Goal: Navigation & Orientation: Find specific page/section

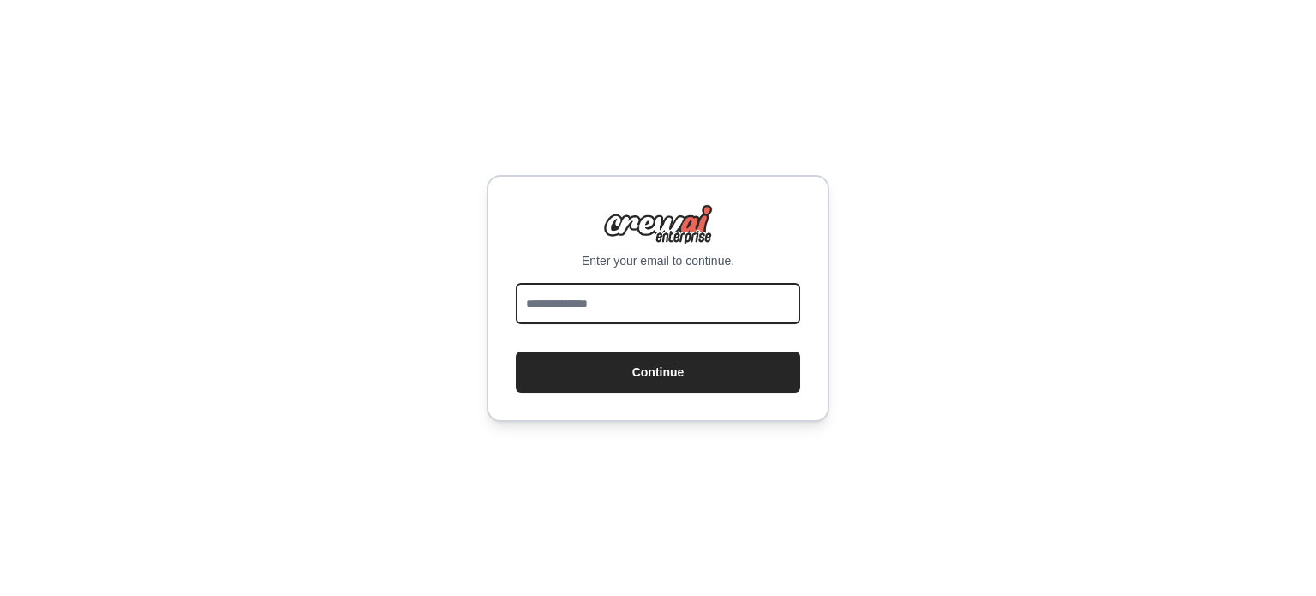
click at [662, 296] on input "email" at bounding box center [658, 303] width 284 height 41
type input "**********"
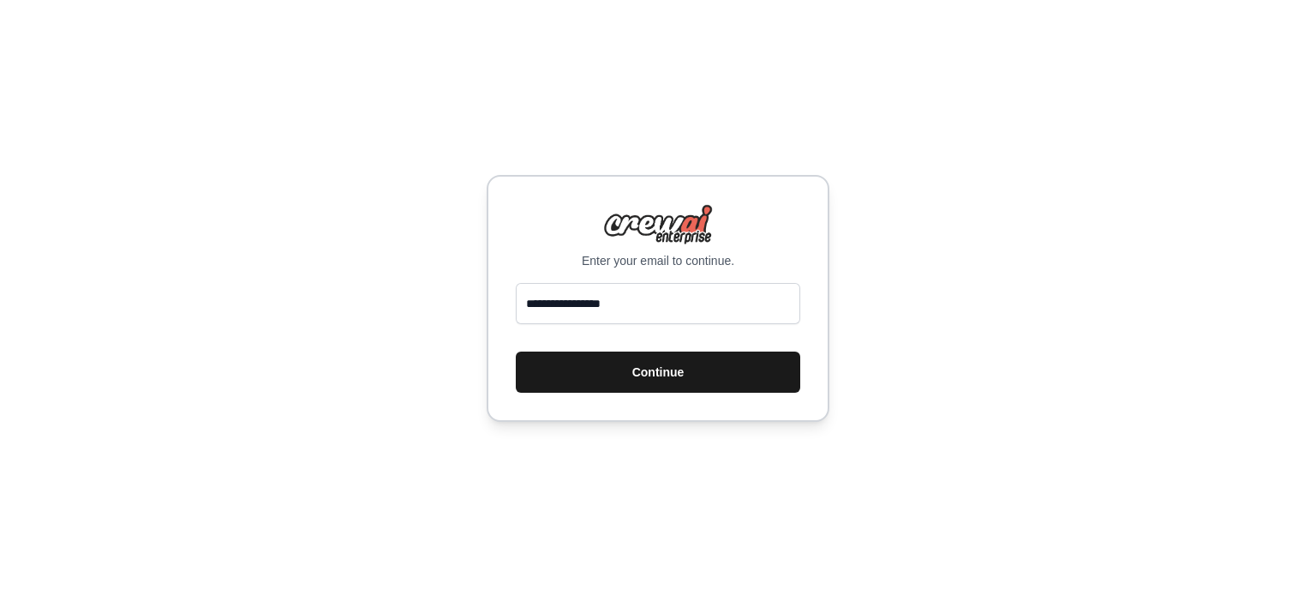
click at [643, 374] on button "Continue" at bounding box center [658, 371] width 284 height 41
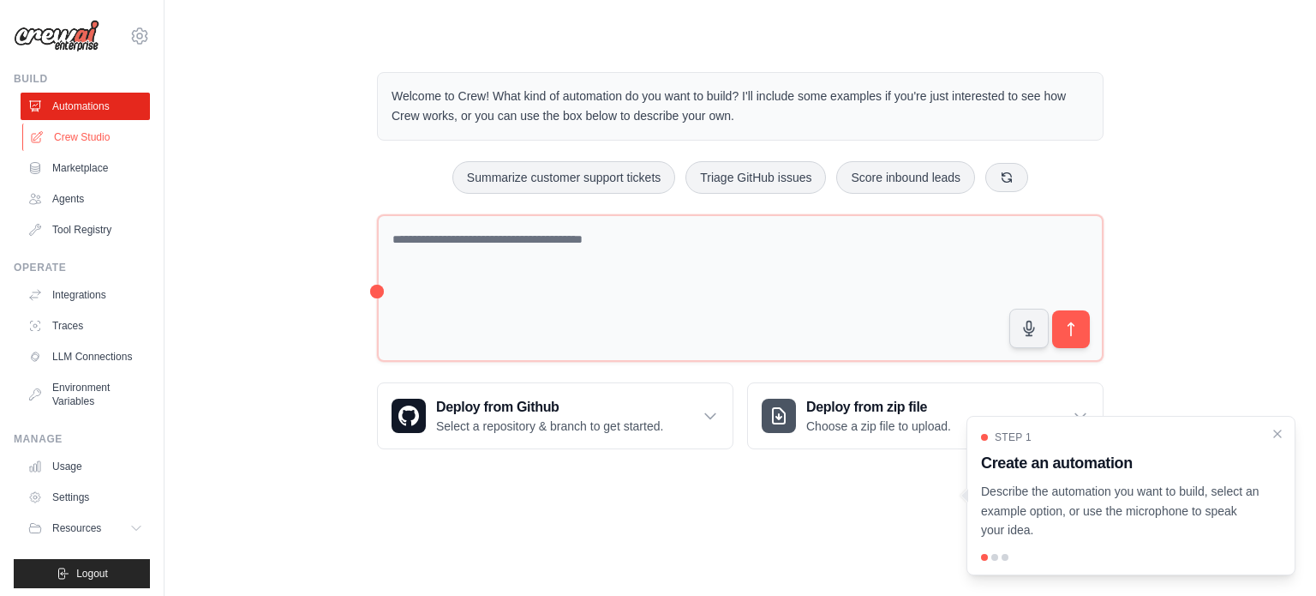
click at [76, 141] on link "Crew Studio" at bounding box center [86, 136] width 129 height 27
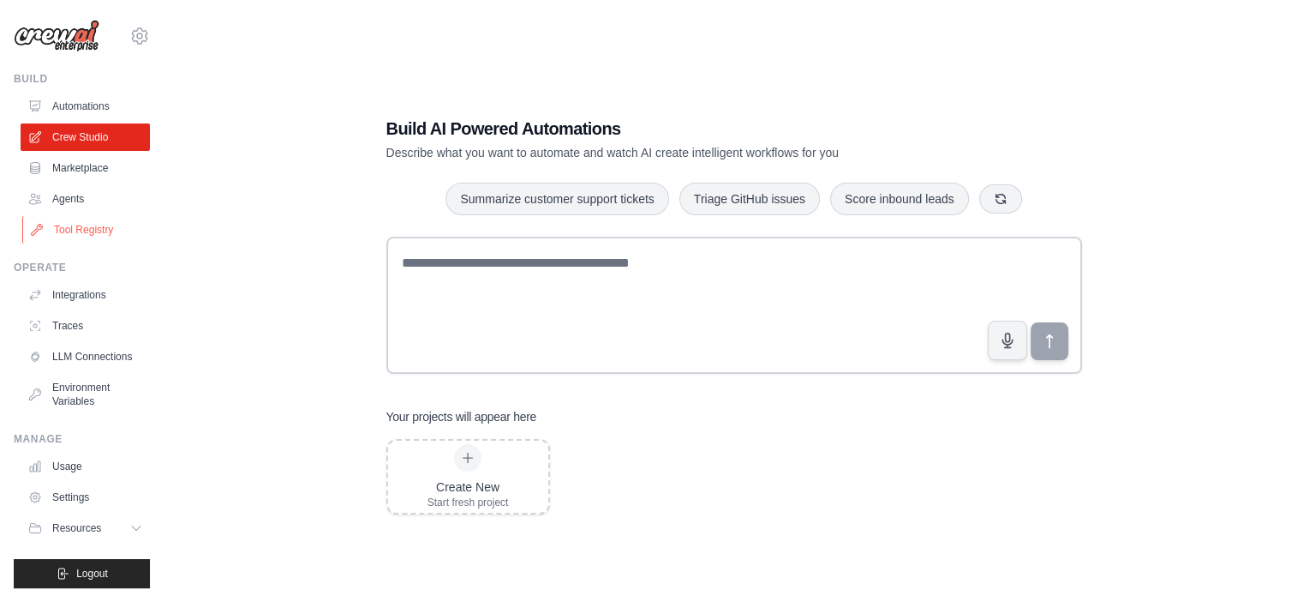
click at [90, 234] on link "Tool Registry" at bounding box center [86, 229] width 129 height 27
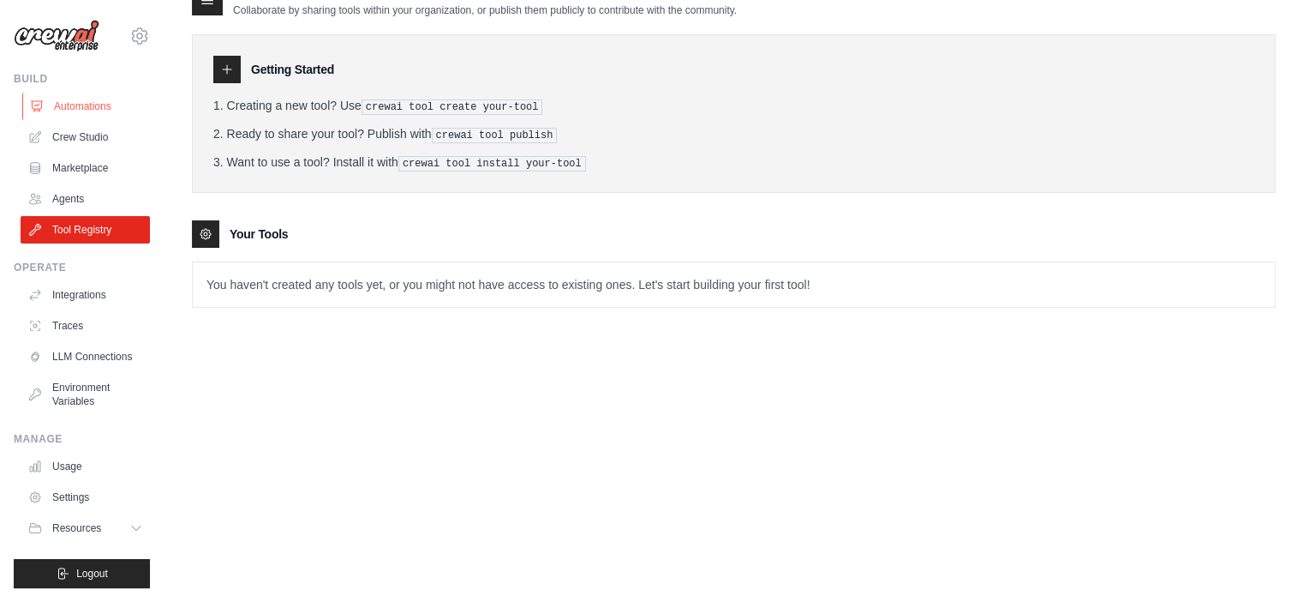
click at [69, 109] on link "Automations" at bounding box center [86, 106] width 129 height 27
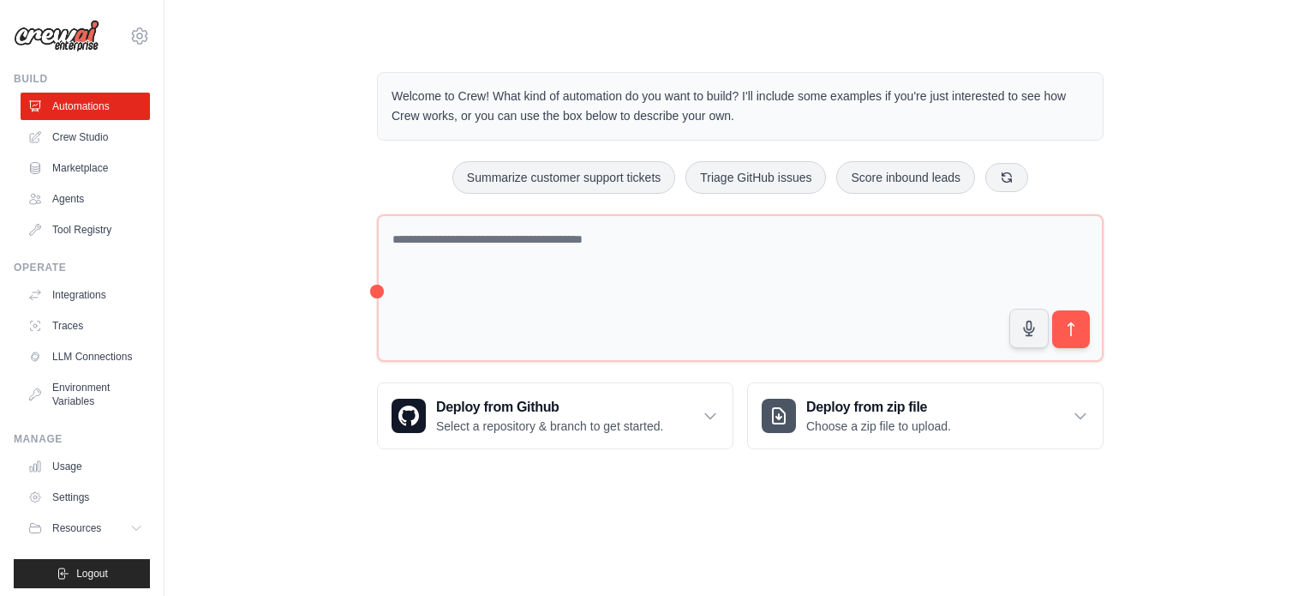
scroll to position [19, 0]
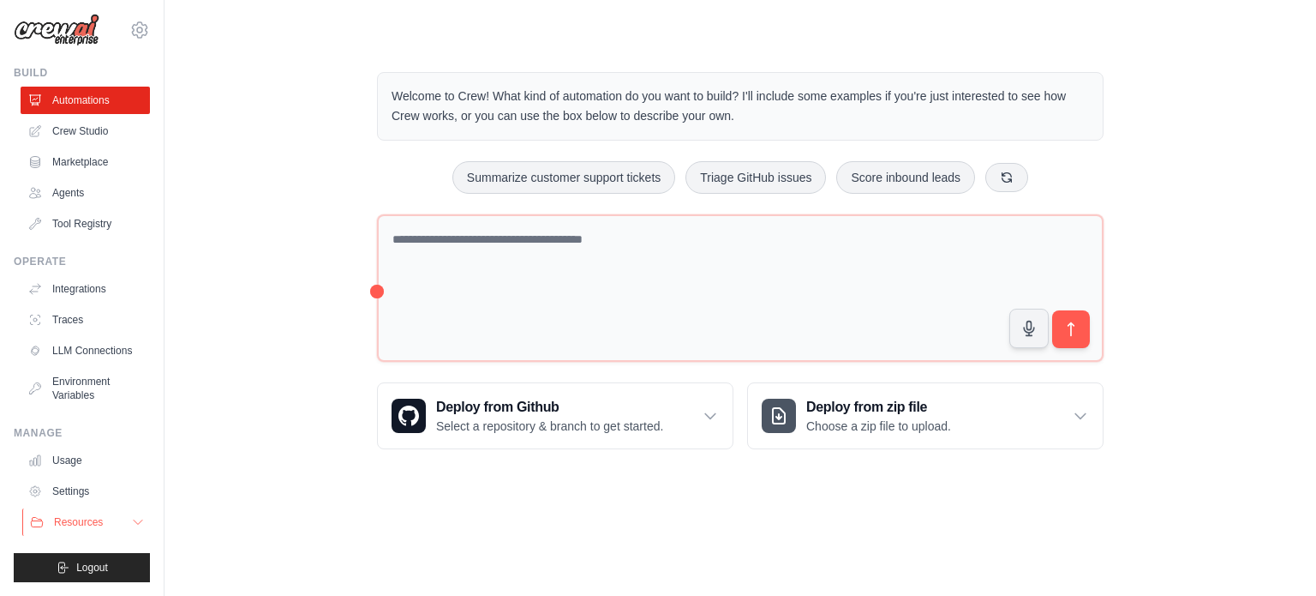
click at [131, 519] on icon at bounding box center [138, 522] width 14 height 14
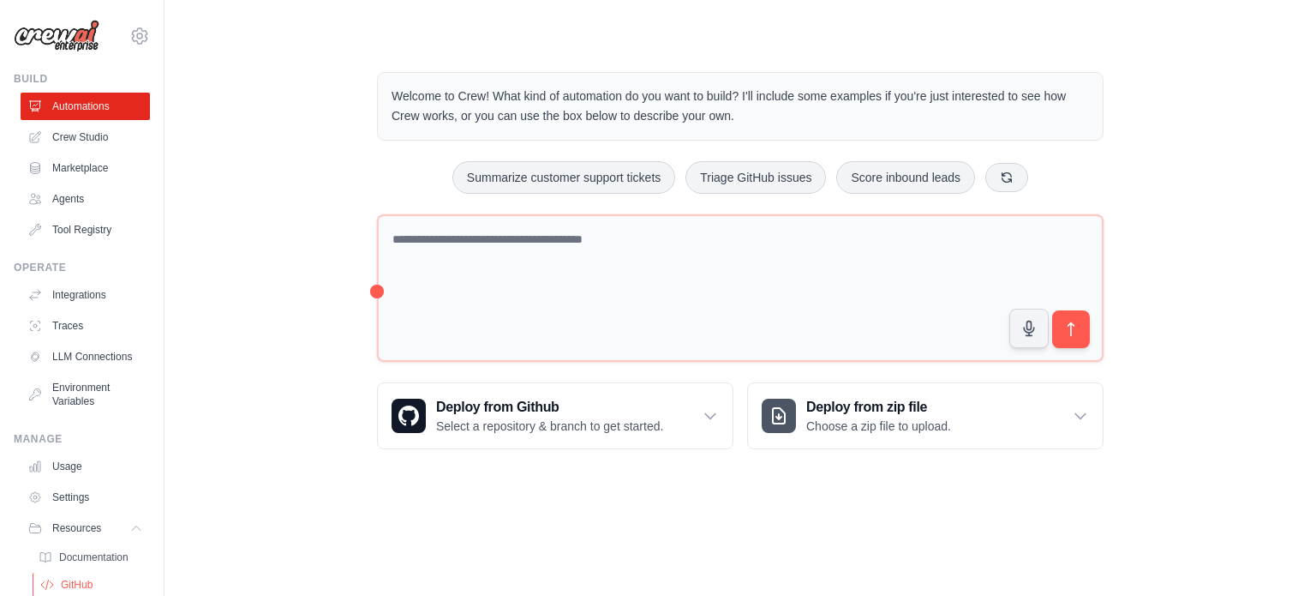
scroll to position [129, 0]
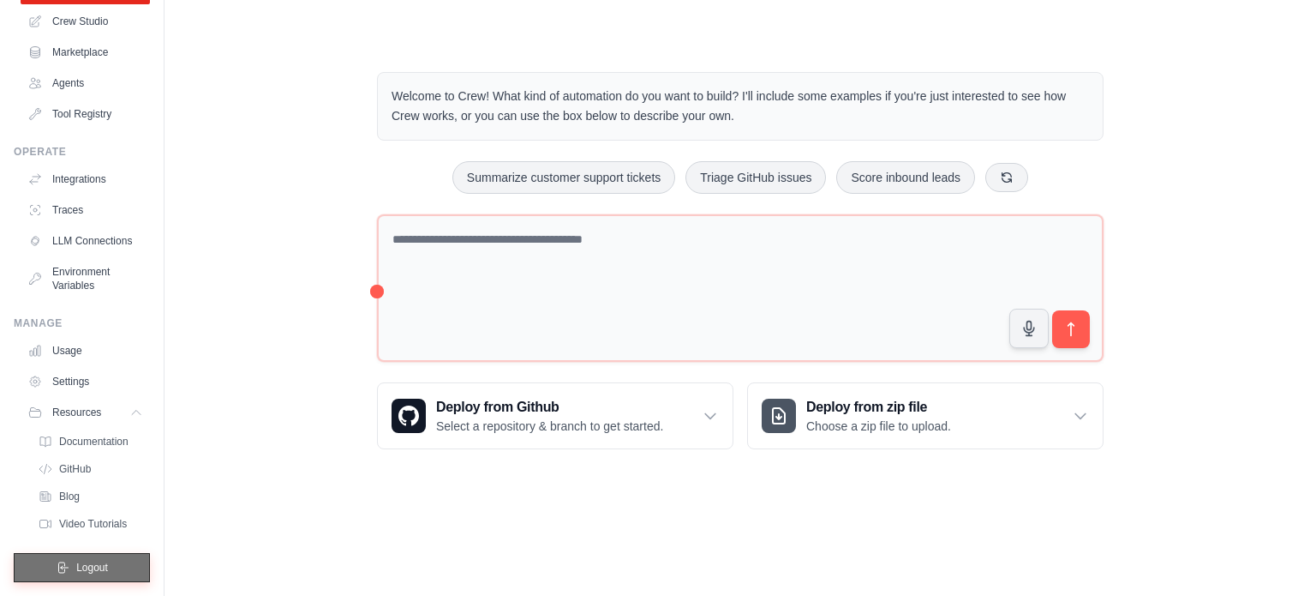
click at [87, 568] on span "Logout" at bounding box center [92, 567] width 32 height 14
